Goal: Find specific page/section: Find specific page/section

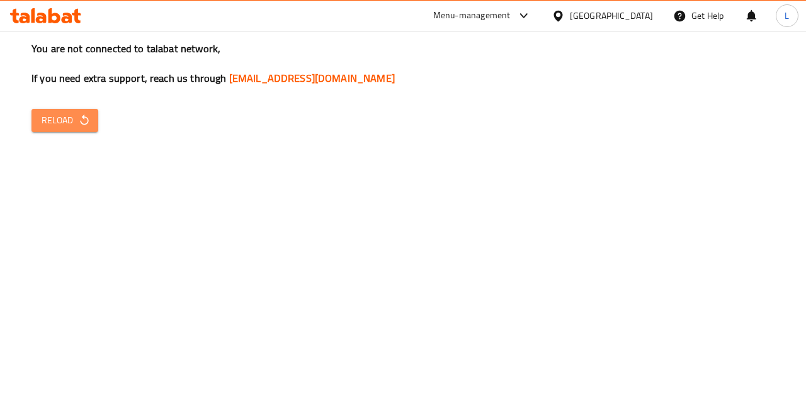
click at [34, 132] on button "Reload" at bounding box center [64, 120] width 67 height 23
click at [74, 128] on span "Reload" at bounding box center [65, 121] width 47 height 16
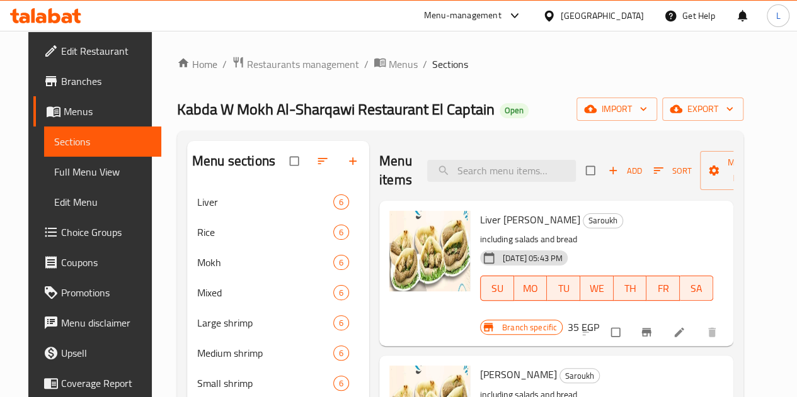
click at [501, 19] on div "Menu-management" at bounding box center [462, 15] width 77 height 15
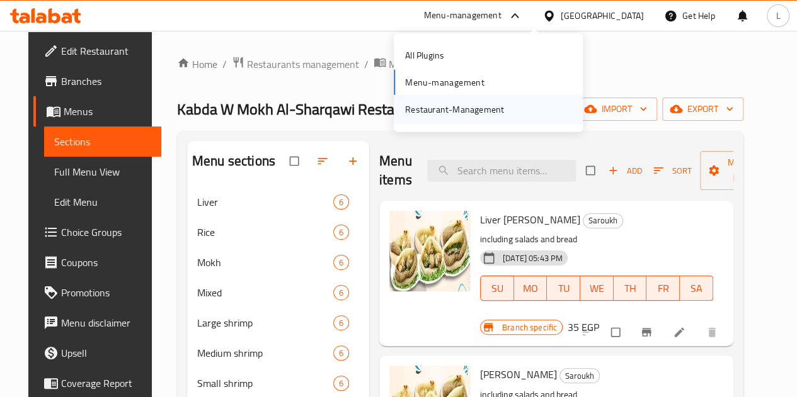
click at [528, 105] on div "Restaurant-Management" at bounding box center [488, 109] width 189 height 29
